Goal: Task Accomplishment & Management: Manage account settings

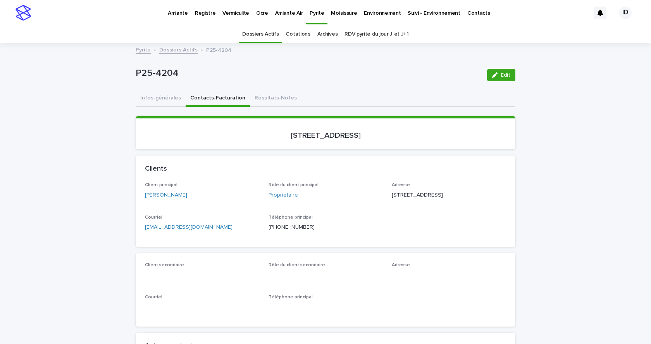
scroll to position [25, 0]
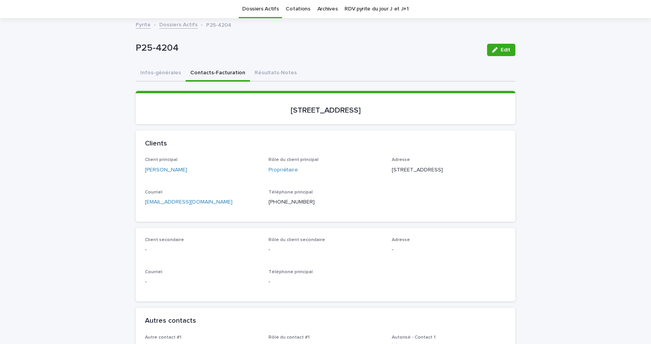
click at [183, 26] on link "Dossiers Actifs" at bounding box center [178, 24] width 38 height 9
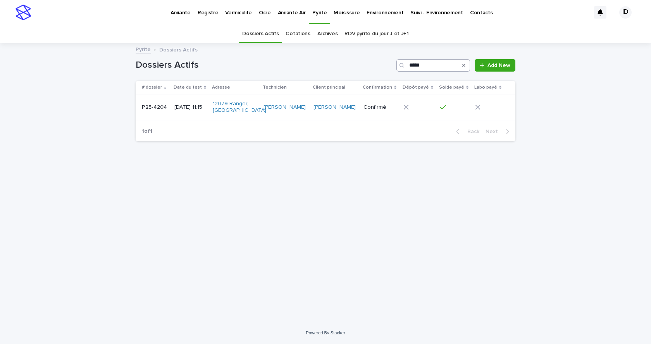
drag, startPoint x: 464, startPoint y: 66, endPoint x: 460, endPoint y: 69, distance: 5.0
click at [464, 66] on icon "Search" at bounding box center [463, 65] width 3 height 5
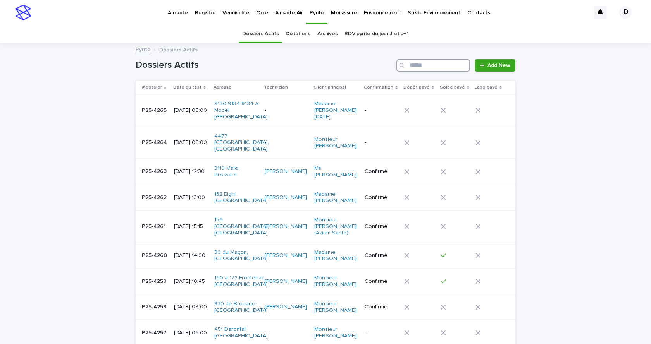
click at [415, 67] on input "Search" at bounding box center [433, 65] width 74 height 12
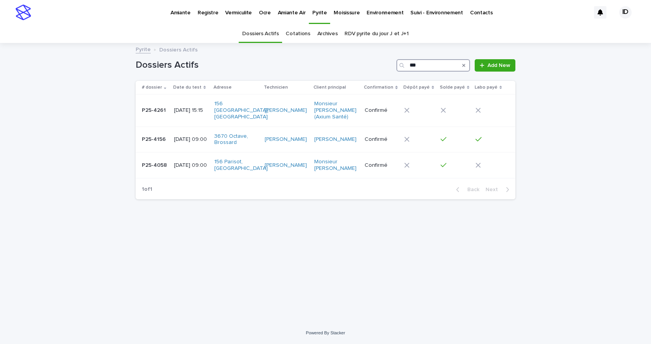
type input "***"
click at [184, 115] on div "[DATE] 15:15" at bounding box center [191, 110] width 34 height 13
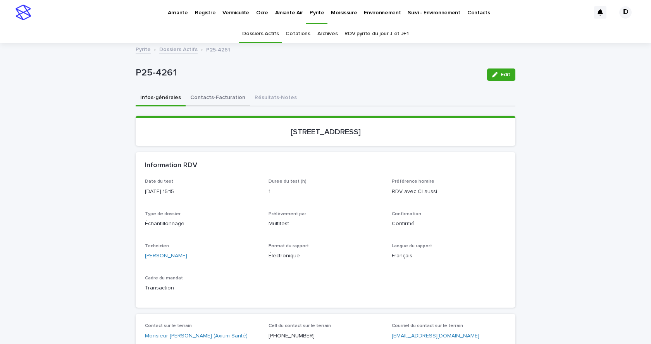
click at [217, 96] on button "Contacts-Facturation" at bounding box center [218, 98] width 64 height 16
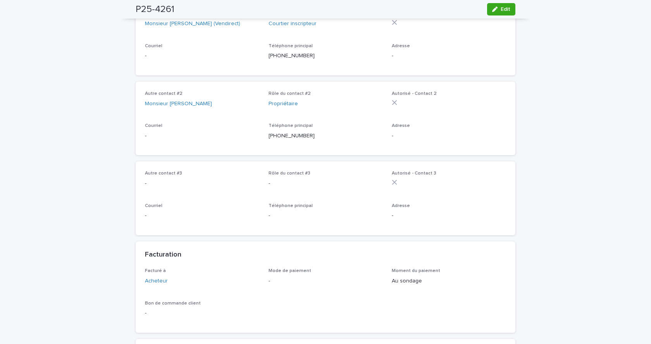
scroll to position [503, 0]
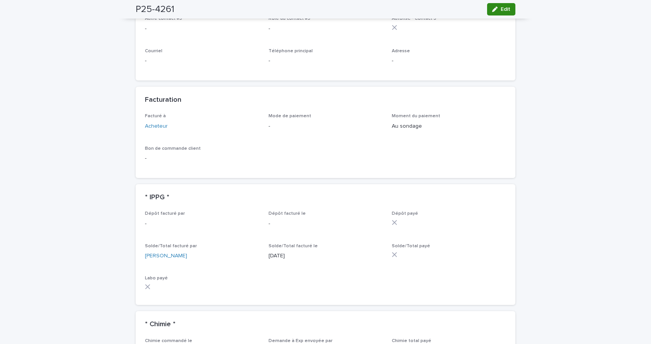
click at [492, 10] on icon "button" at bounding box center [494, 9] width 5 height 5
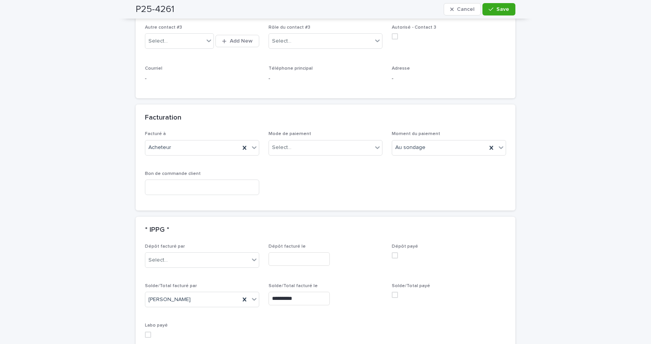
scroll to position [585, 0]
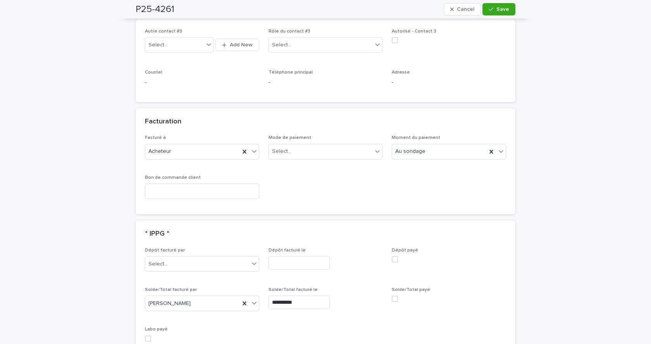
click at [392, 299] on span at bounding box center [395, 299] width 6 height 6
click at [493, 7] on button "Save" at bounding box center [498, 9] width 33 height 12
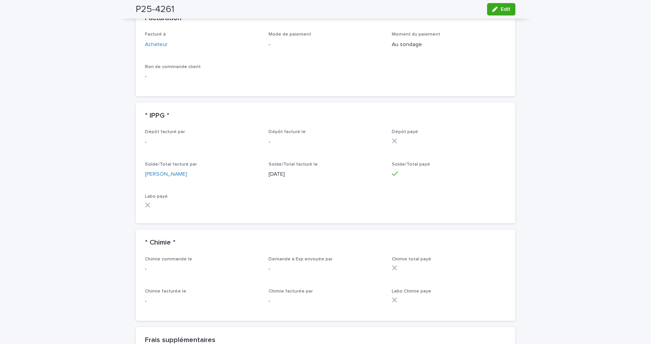
scroll to position [503, 0]
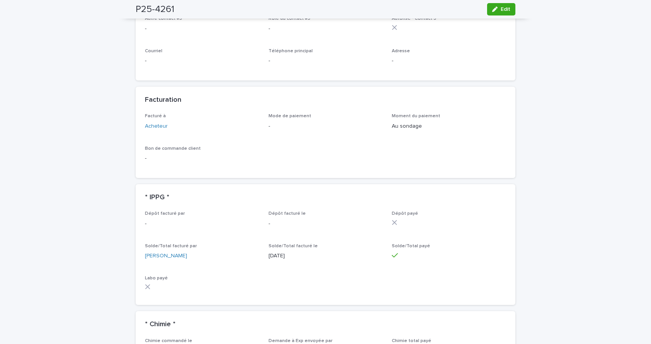
drag, startPoint x: 498, startPoint y: 10, endPoint x: 429, endPoint y: 104, distance: 117.2
click at [500, 9] on span "Edit" at bounding box center [505, 9] width 10 height 5
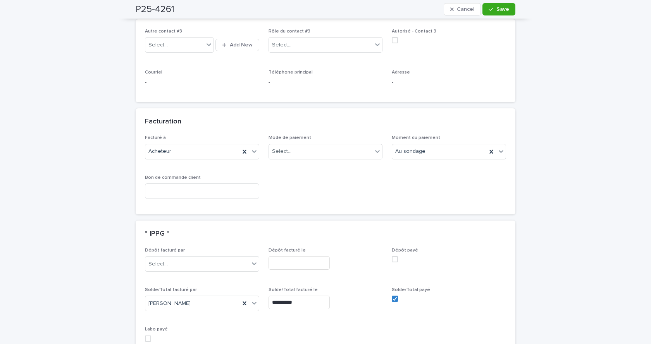
scroll to position [663, 0]
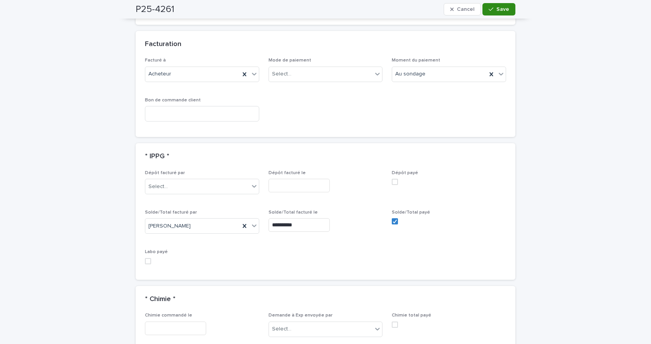
drag, startPoint x: 494, startPoint y: 7, endPoint x: 483, endPoint y: 13, distance: 12.8
click at [496, 7] on span "Save" at bounding box center [502, 9] width 13 height 5
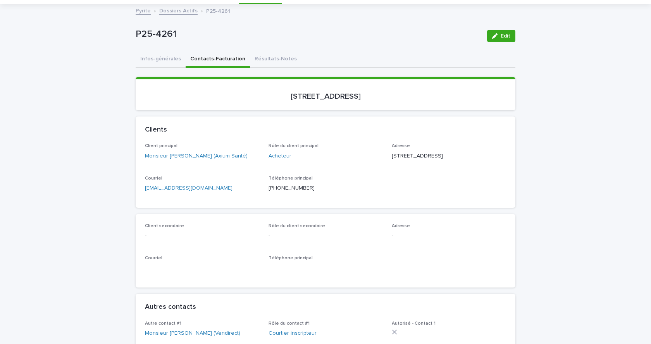
scroll to position [0, 0]
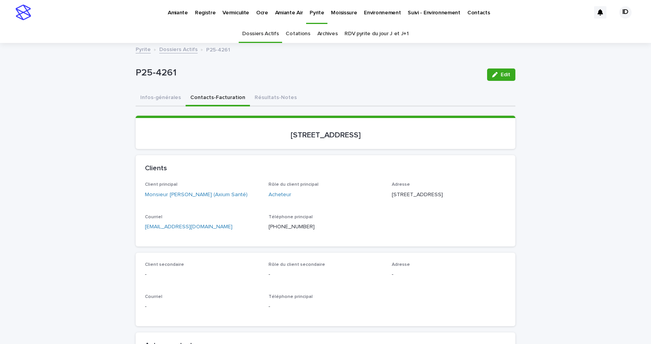
click at [168, 11] on p "Amiante" at bounding box center [178, 8] width 20 height 16
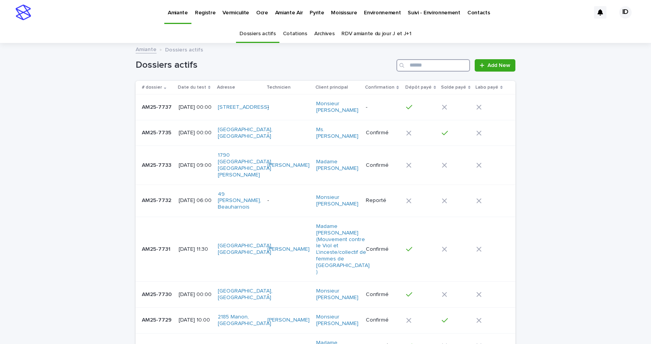
click at [453, 63] on input "Search" at bounding box center [433, 65] width 74 height 12
type input "****"
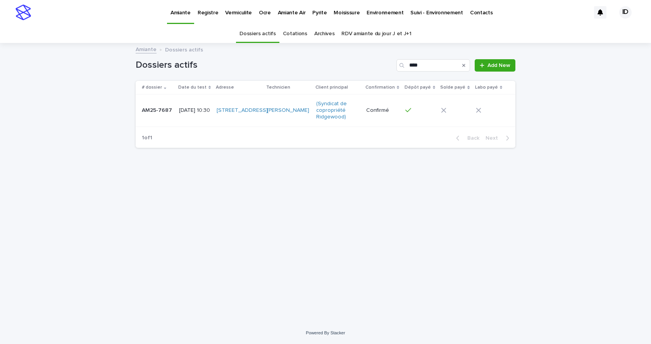
click at [243, 120] on td "[STREET_ADDRESS]" at bounding box center [238, 110] width 50 height 32
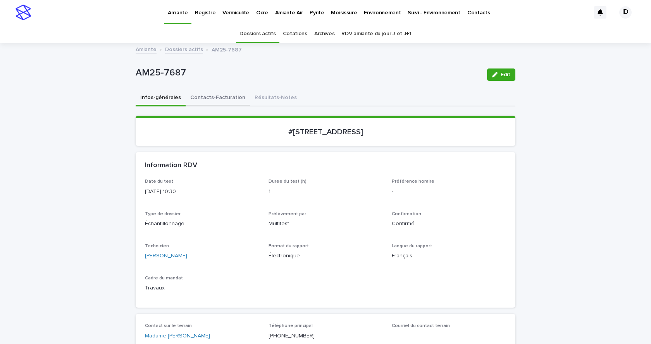
click at [220, 96] on button "Contacts-Facturation" at bounding box center [218, 98] width 64 height 16
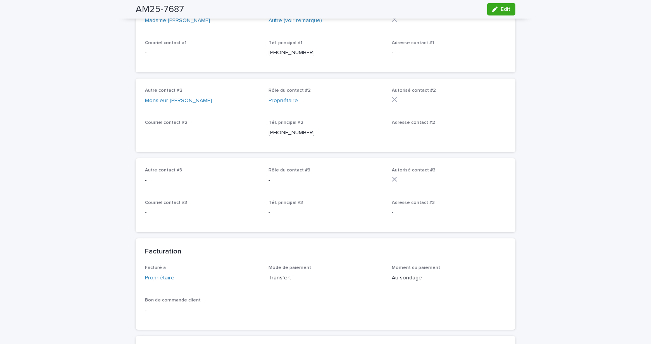
scroll to position [503, 0]
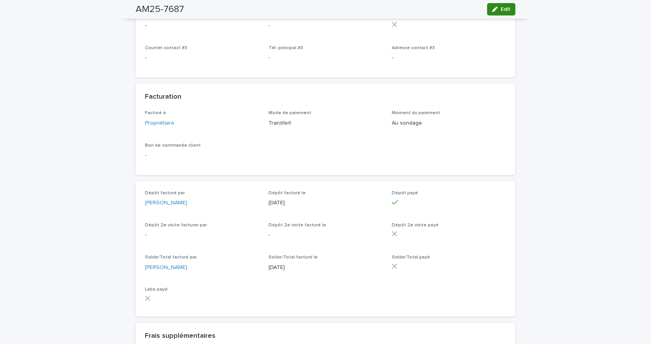
click at [492, 8] on icon "button" at bounding box center [494, 9] width 5 height 5
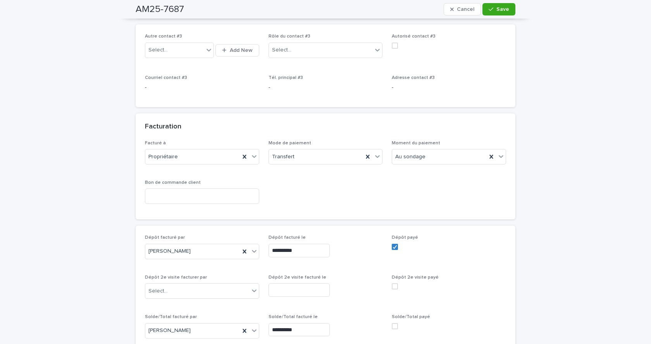
scroll to position [587, 0]
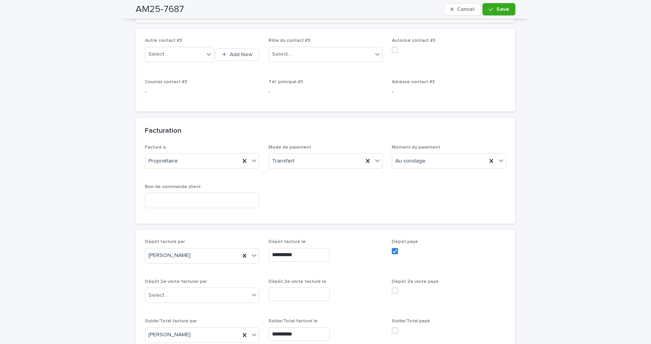
click at [392, 328] on span at bounding box center [395, 331] width 6 height 6
click at [499, 10] on span "Save" at bounding box center [502, 9] width 13 height 5
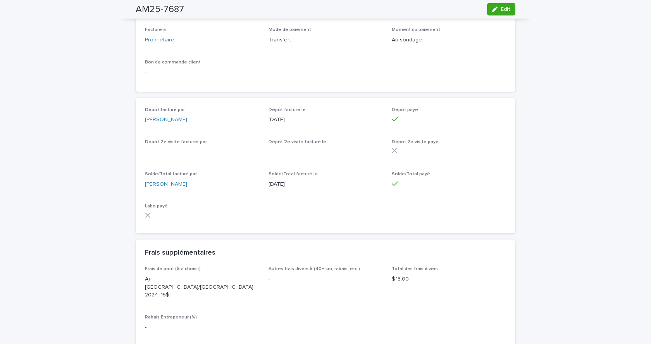
scroll to position [503, 0]
